Goal: Navigation & Orientation: Find specific page/section

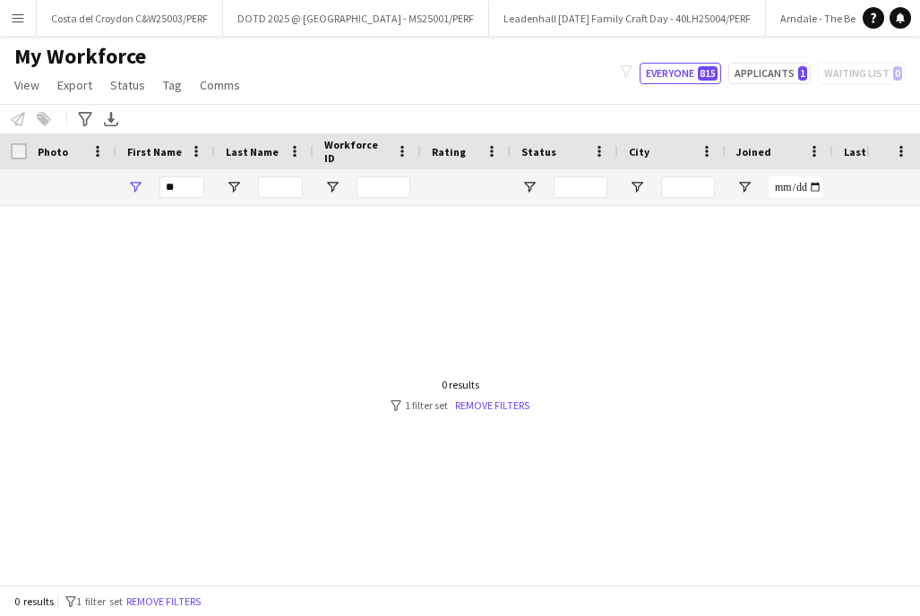
scroll to position [0, 141]
type input "*"
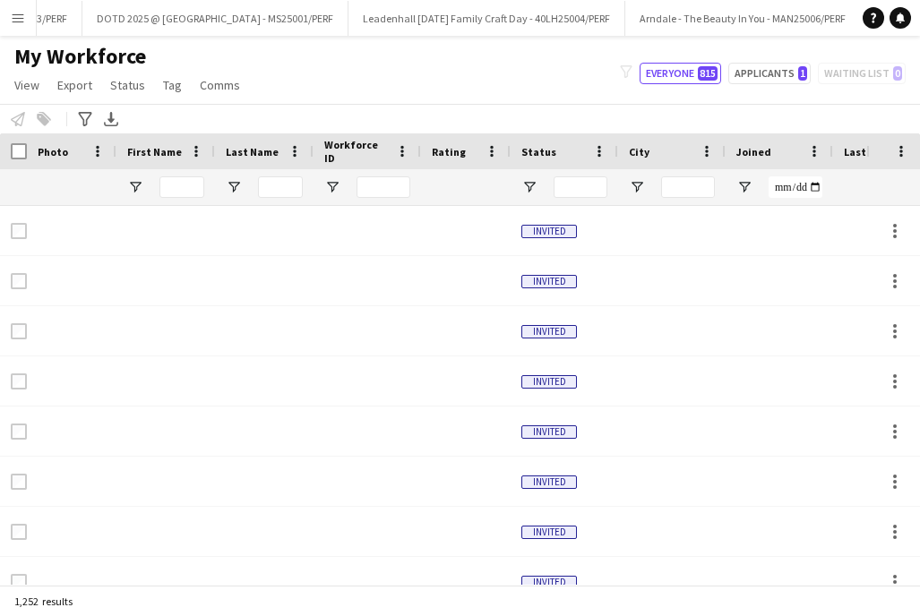
click at [16, 21] on app-icon "Menu" at bounding box center [18, 18] width 14 height 14
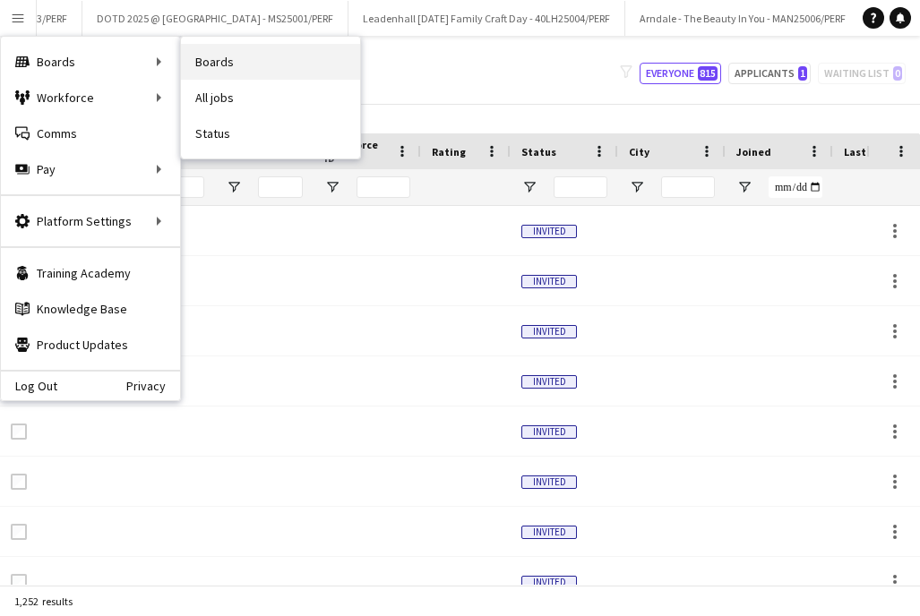
click at [235, 53] on link "Boards" at bounding box center [270, 62] width 179 height 36
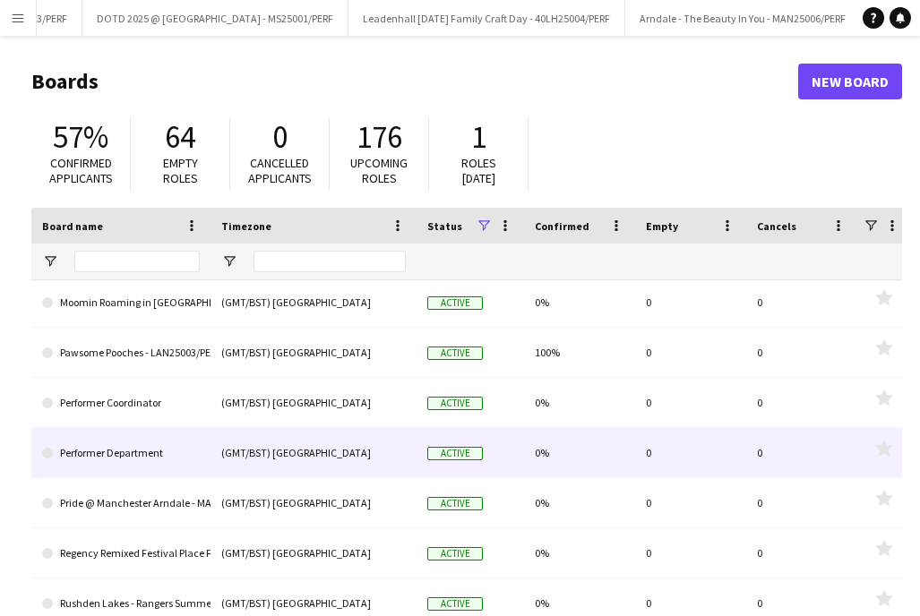
scroll to position [901, 0]
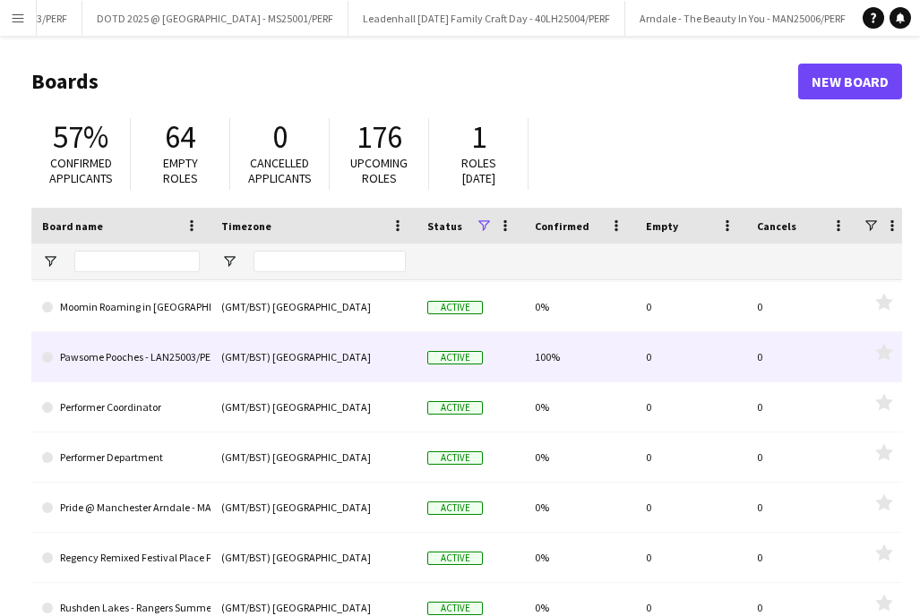
click at [190, 356] on link "Pawsome Pooches - LAN25003/PERF" at bounding box center [121, 357] width 158 height 50
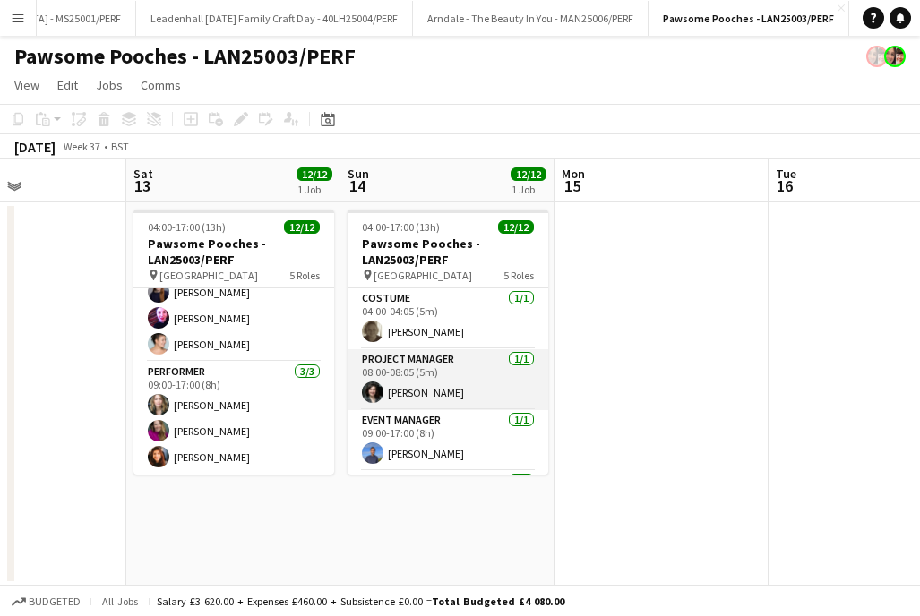
scroll to position [300, 0]
